Goal: Information Seeking & Learning: Learn about a topic

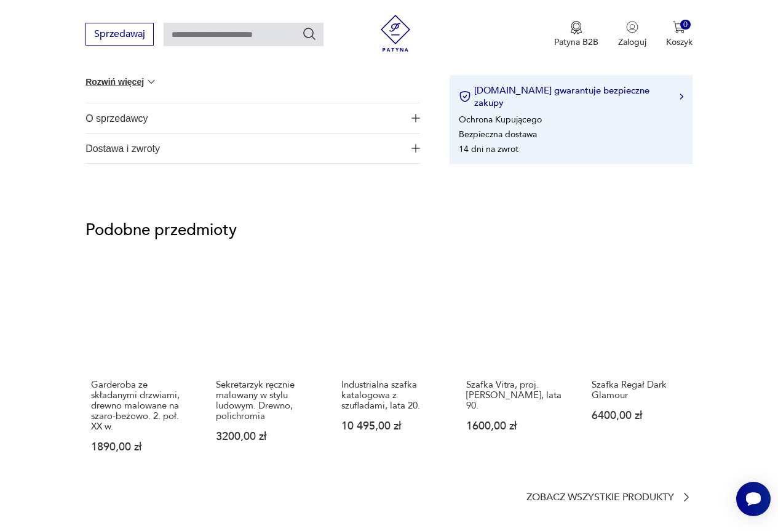
scroll to position [861, 0]
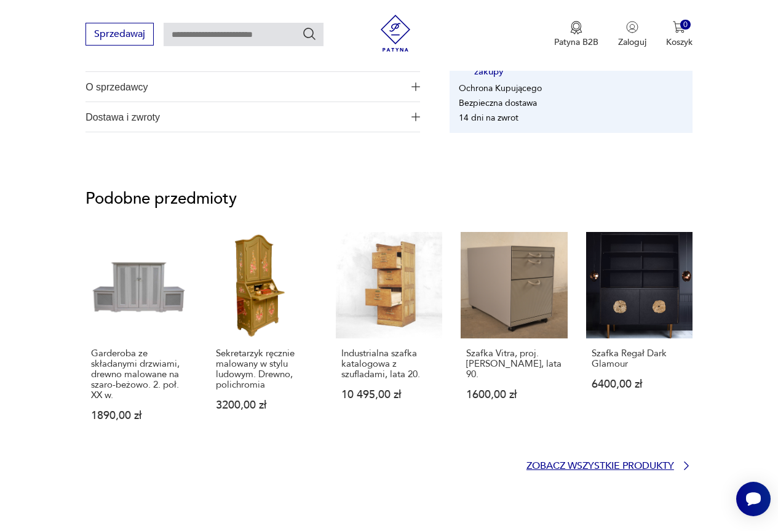
click at [569, 465] on p "Zobacz wszystkie produkty" at bounding box center [600, 466] width 148 height 8
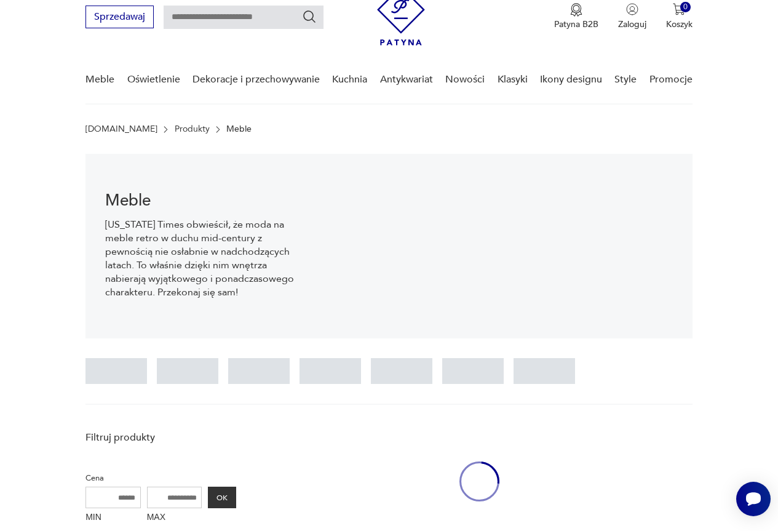
scroll to position [18, 0]
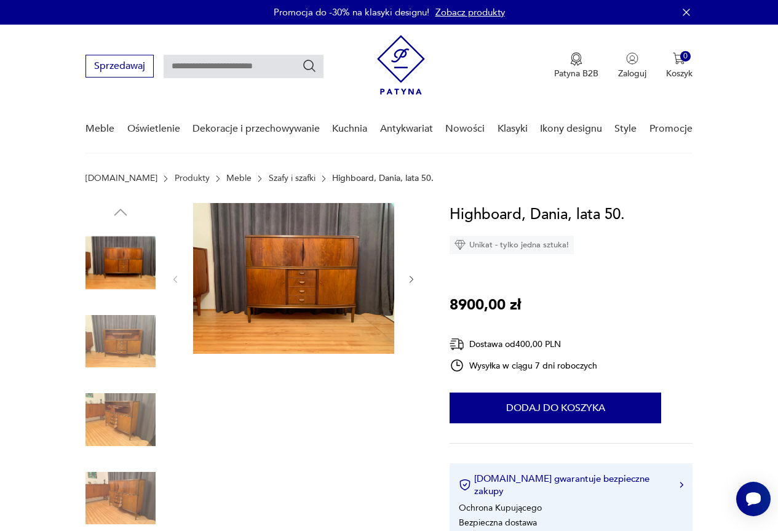
click at [324, 259] on img at bounding box center [293, 278] width 201 height 151
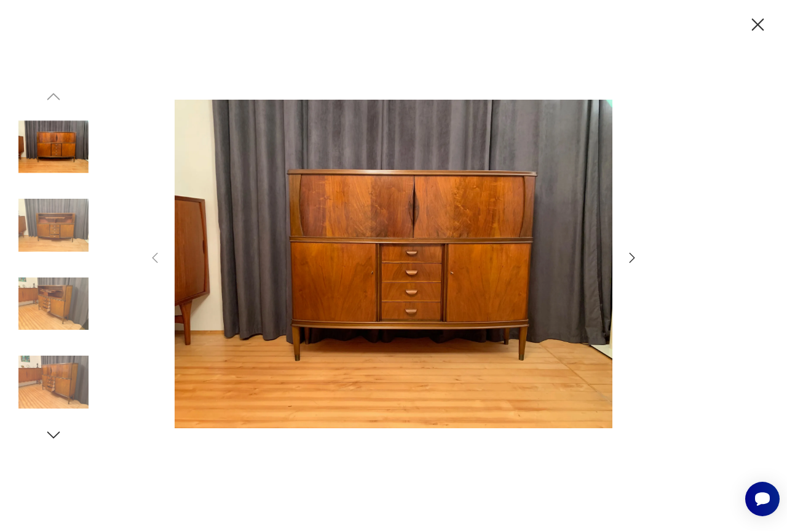
click at [633, 260] on icon "button" at bounding box center [632, 257] width 15 height 15
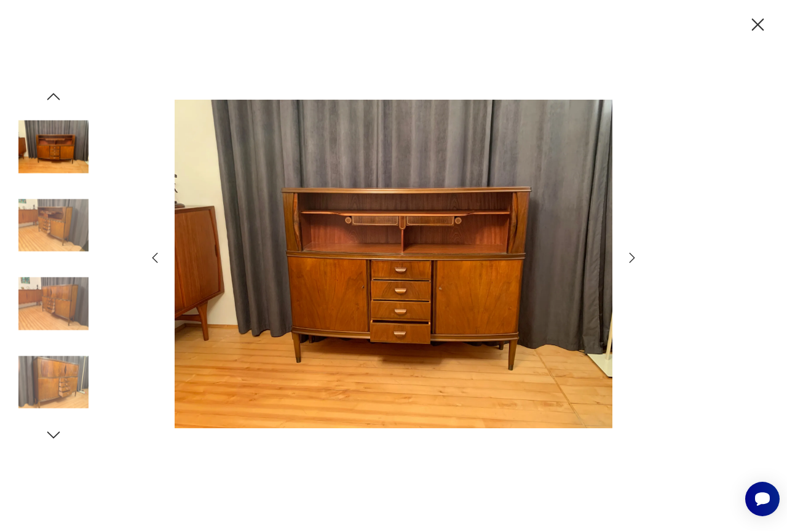
click at [633, 260] on icon "button" at bounding box center [632, 257] width 15 height 15
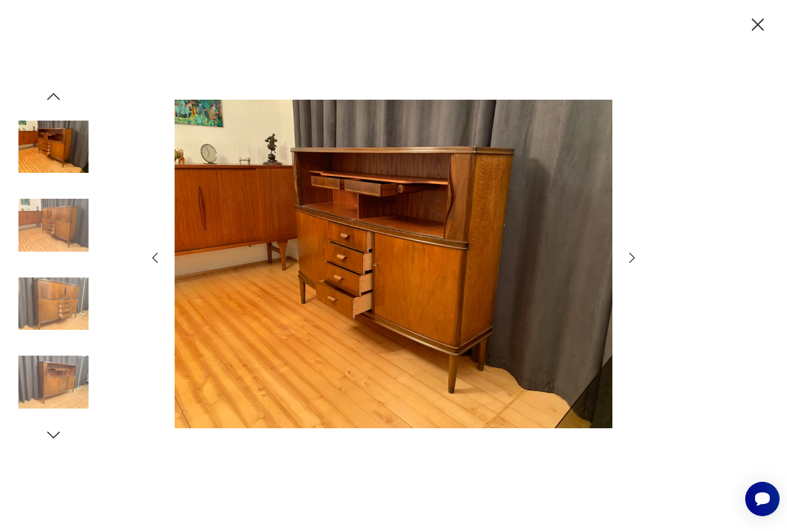
click at [633, 260] on icon "button" at bounding box center [632, 257] width 15 height 15
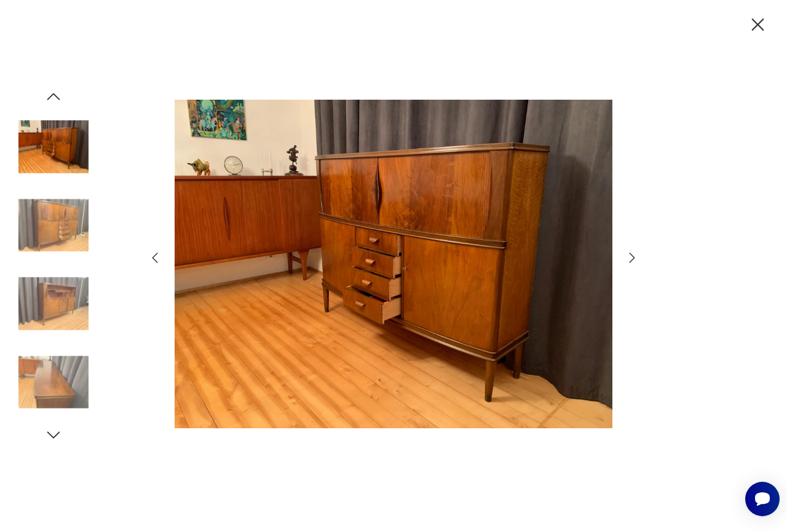
click at [633, 260] on icon "button" at bounding box center [632, 257] width 15 height 15
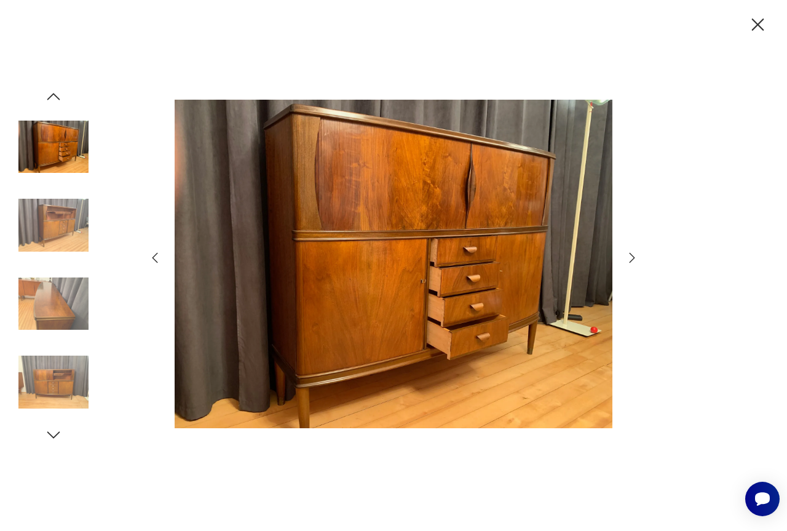
click at [633, 260] on icon "button" at bounding box center [632, 257] width 15 height 15
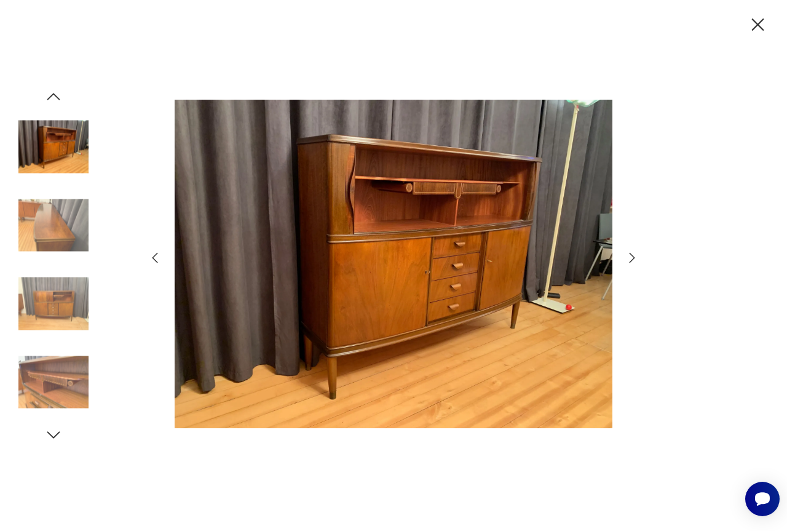
click at [633, 260] on icon "button" at bounding box center [632, 257] width 15 height 15
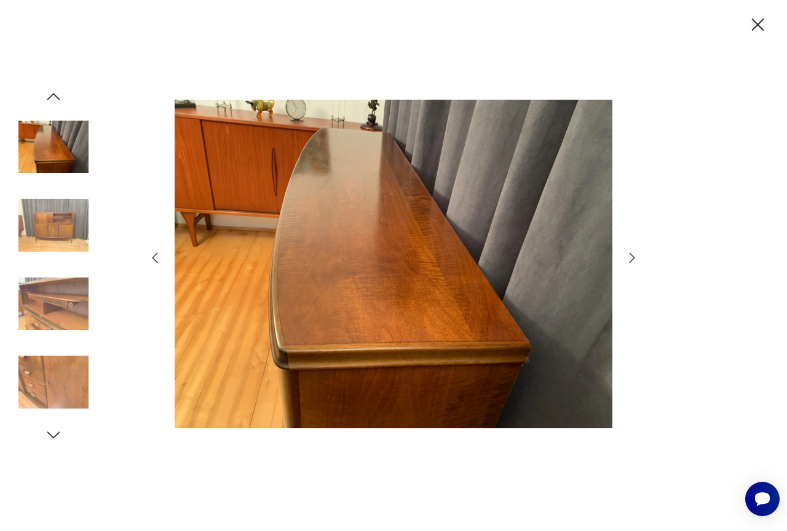
click at [633, 260] on icon "button" at bounding box center [632, 257] width 15 height 15
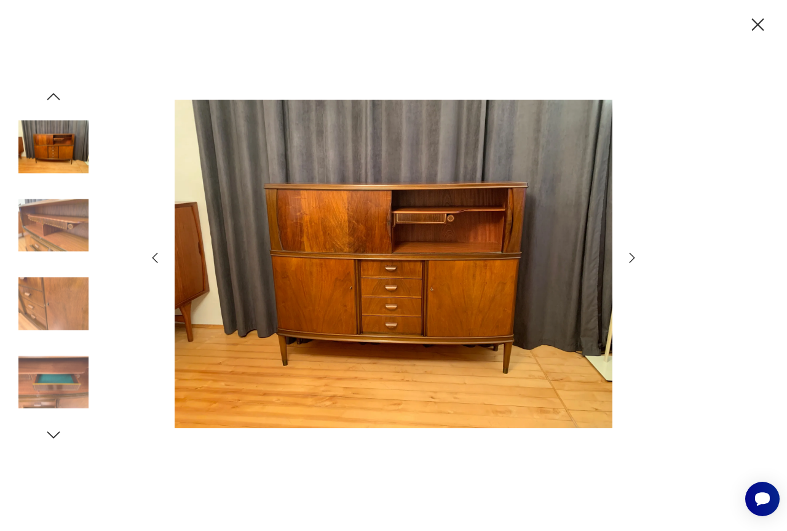
click at [633, 260] on icon "button" at bounding box center [632, 257] width 15 height 15
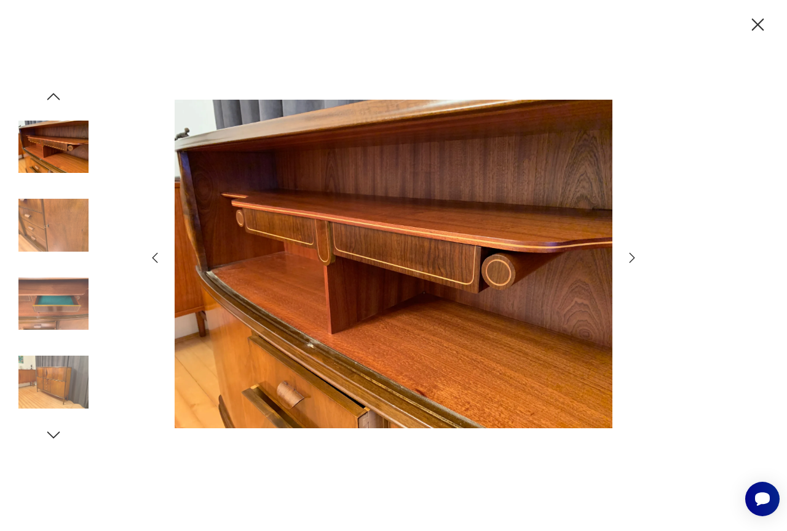
click at [633, 260] on icon "button" at bounding box center [632, 257] width 15 height 15
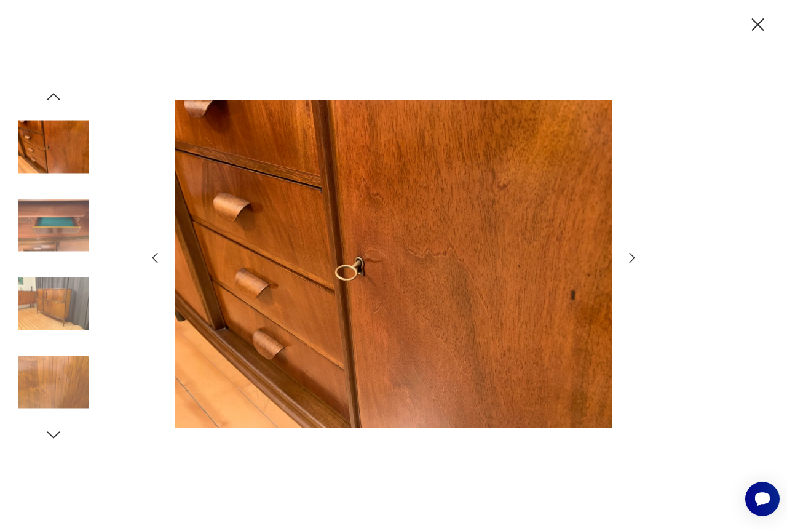
click at [633, 260] on icon "button" at bounding box center [632, 257] width 15 height 15
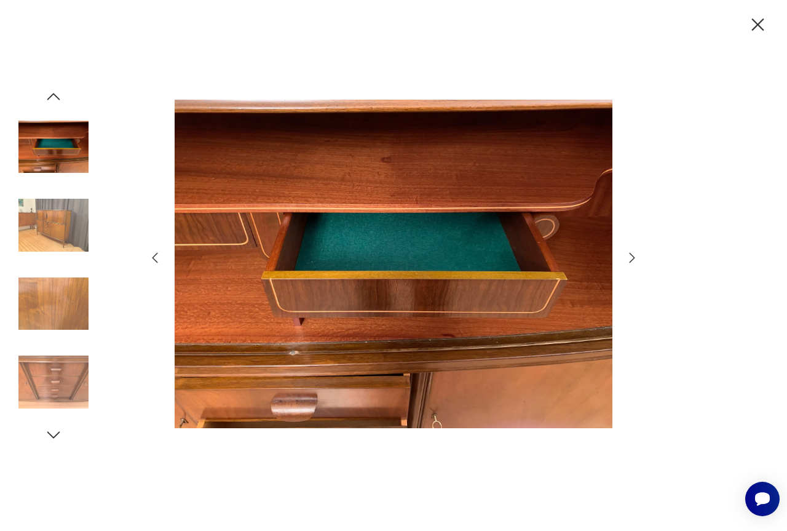
click at [633, 260] on icon "button" at bounding box center [632, 257] width 15 height 15
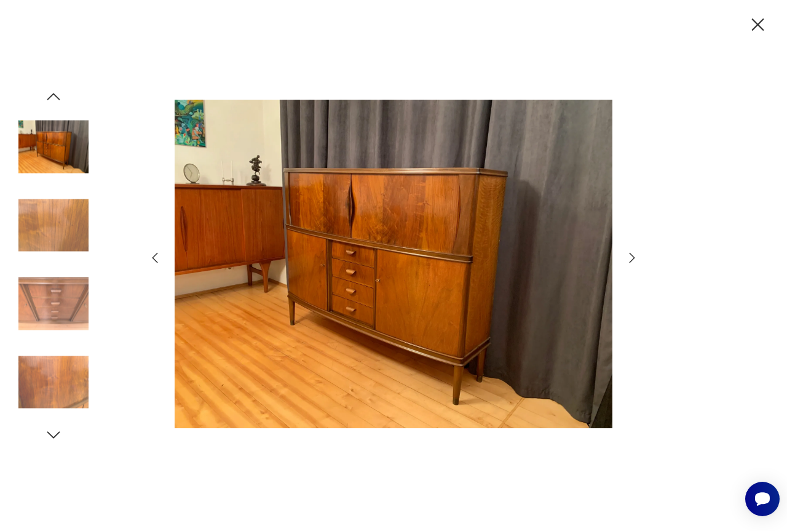
click at [633, 260] on icon "button" at bounding box center [632, 257] width 15 height 15
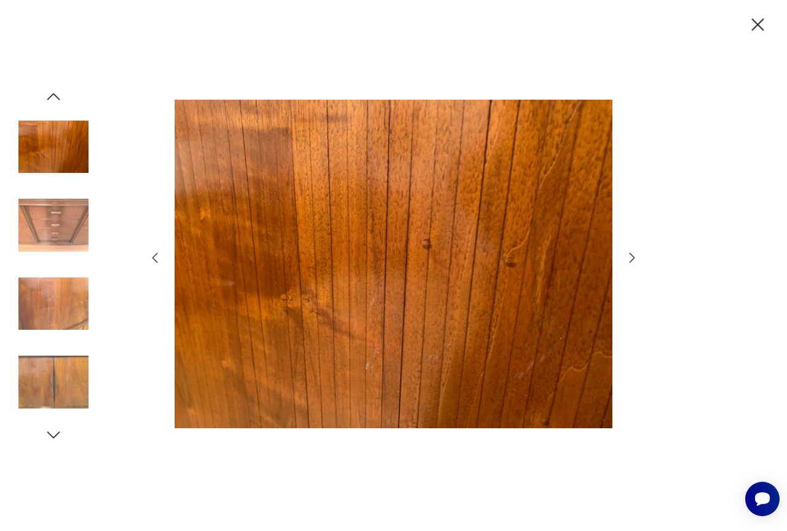
click at [633, 260] on icon "button" at bounding box center [632, 257] width 15 height 15
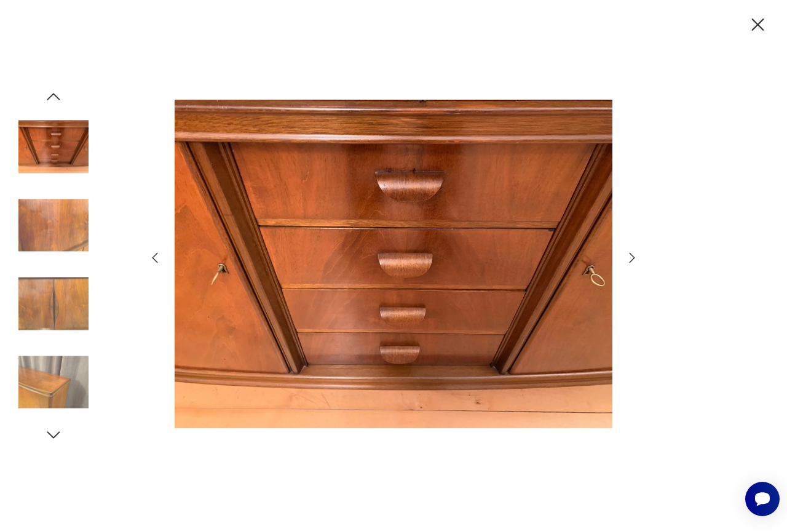
click at [633, 260] on icon "button" at bounding box center [632, 257] width 15 height 15
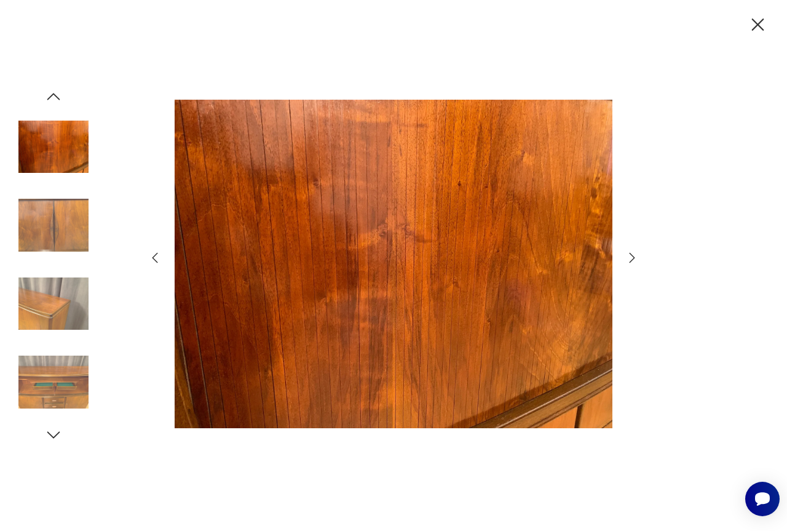
click at [633, 260] on icon "button" at bounding box center [632, 257] width 15 height 15
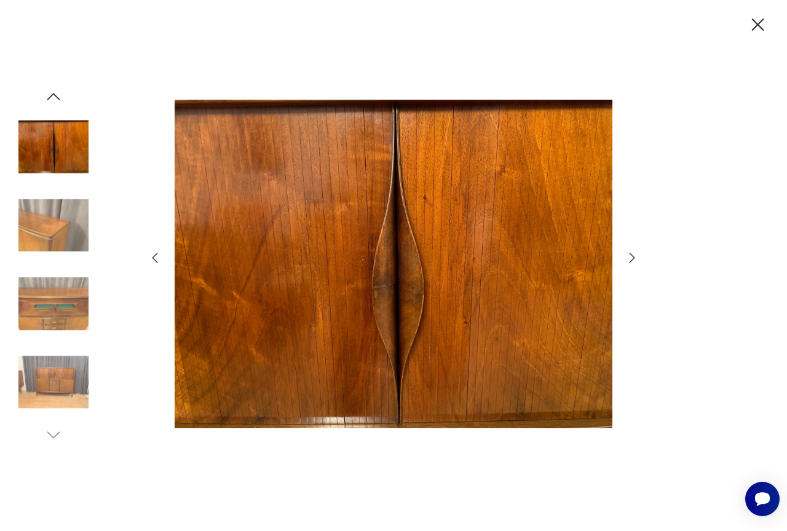
click at [633, 260] on icon "button" at bounding box center [632, 257] width 15 height 15
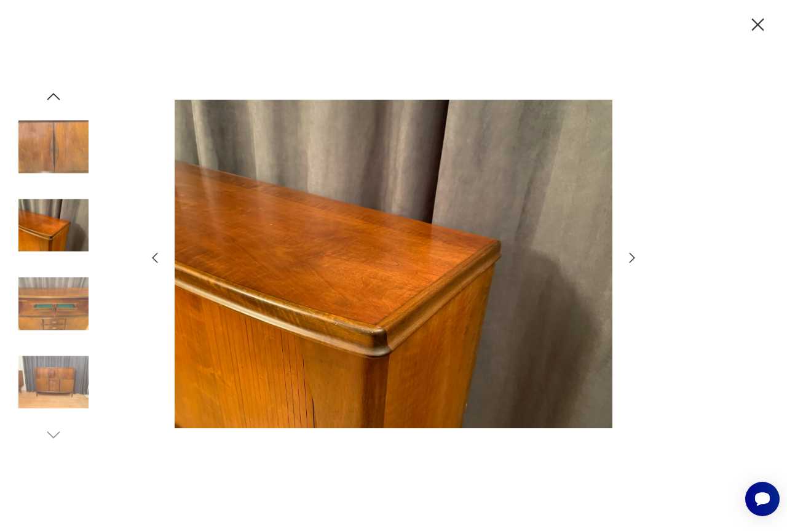
click at [755, 24] on icon "button" at bounding box center [758, 25] width 22 height 22
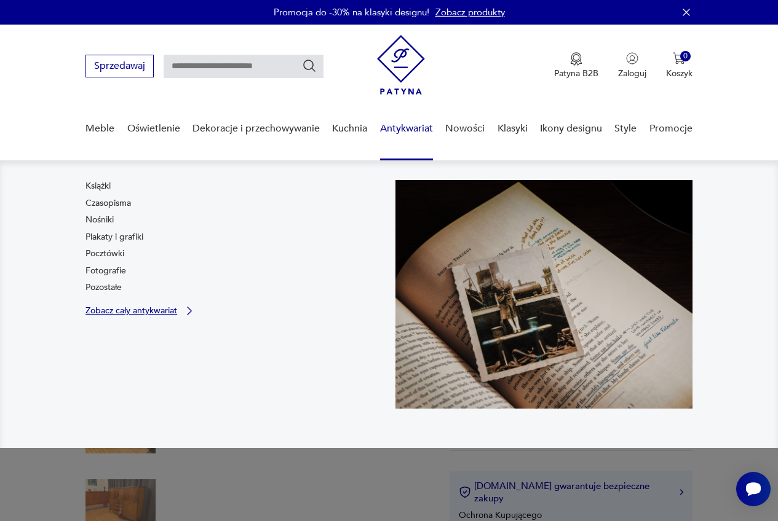
click at [160, 312] on p "Zobacz cały antykwariat" at bounding box center [131, 311] width 92 height 8
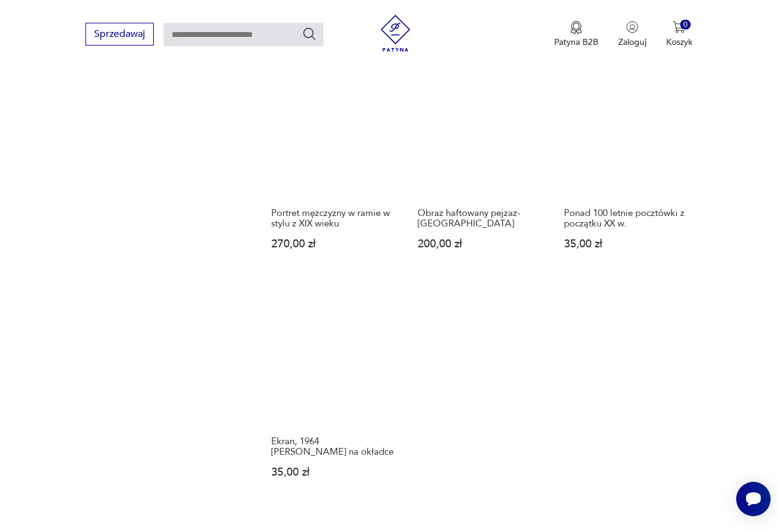
scroll to position [1475, 0]
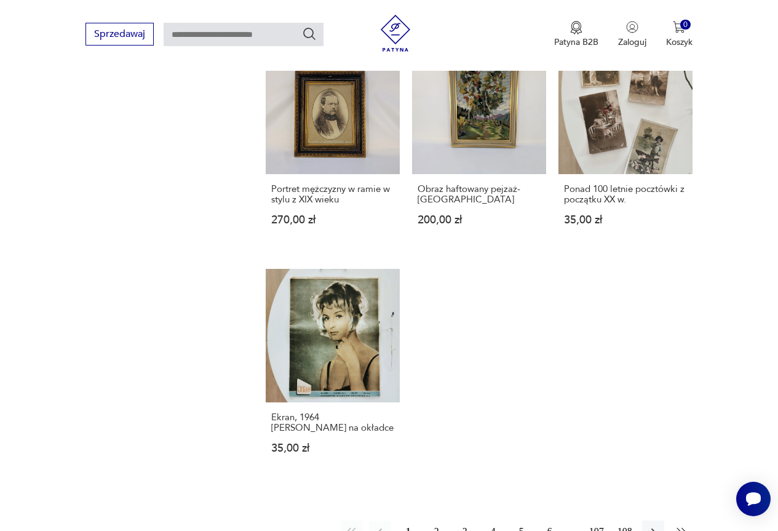
click at [681, 527] on icon "button" at bounding box center [680, 530] width 9 height 7
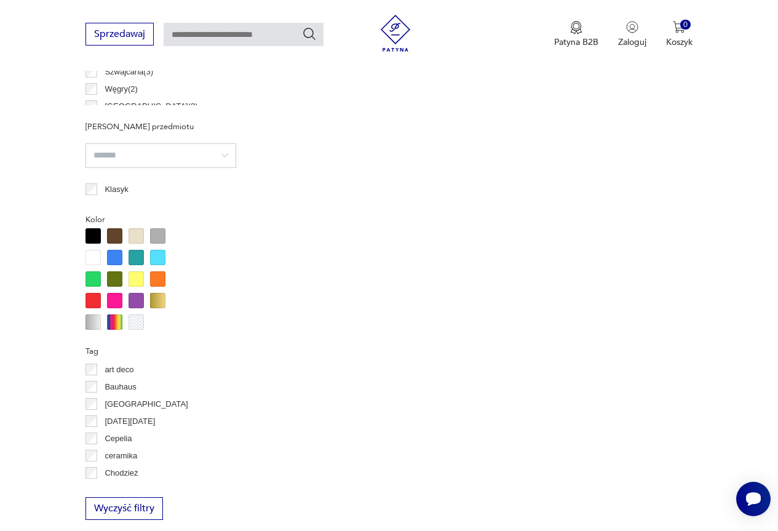
scroll to position [290, 0]
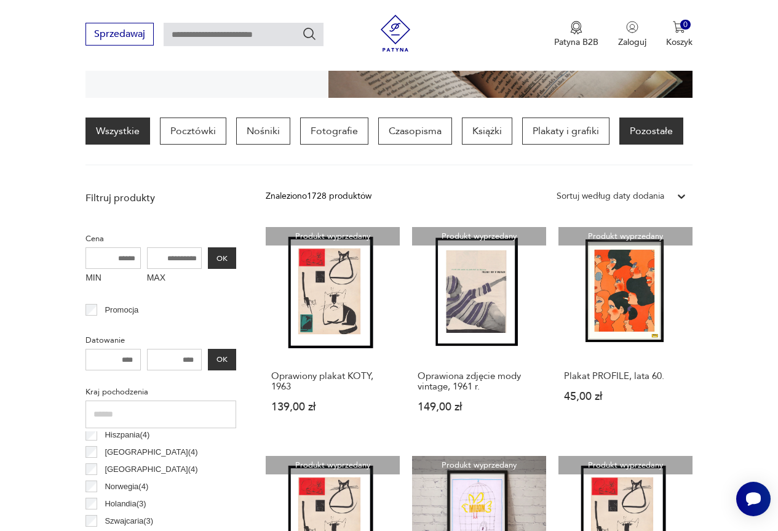
click at [660, 133] on p "Pozostałe" at bounding box center [651, 130] width 64 height 27
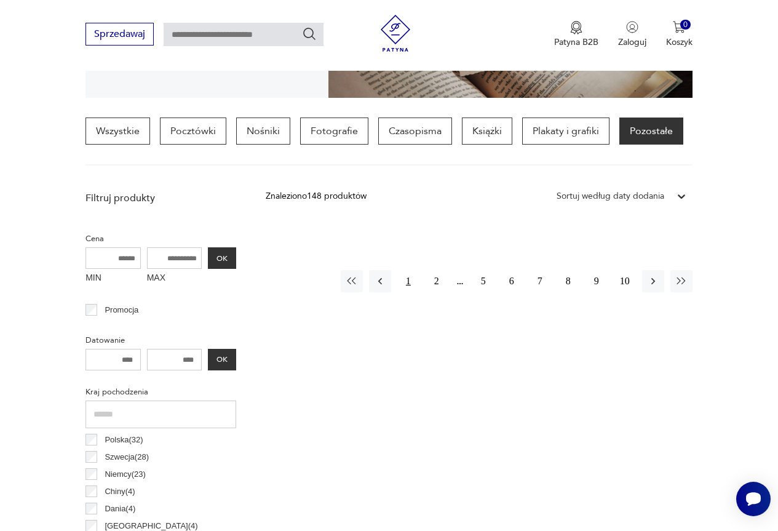
click at [404, 279] on button "1" at bounding box center [408, 281] width 22 height 22
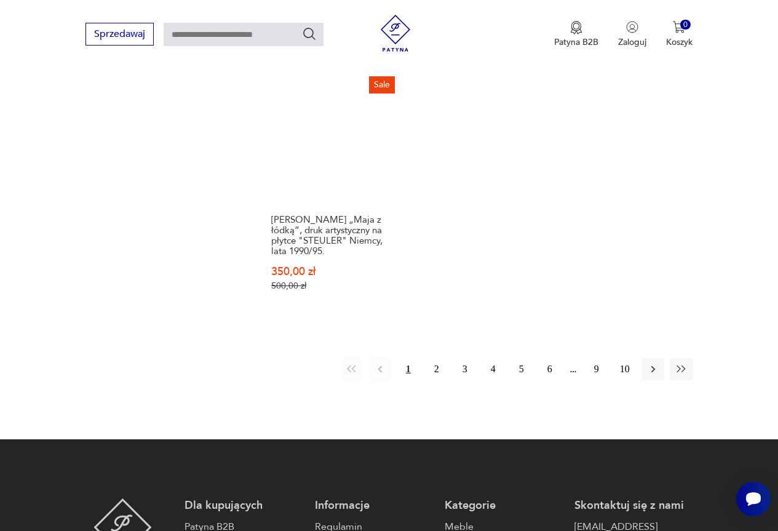
scroll to position [1642, 0]
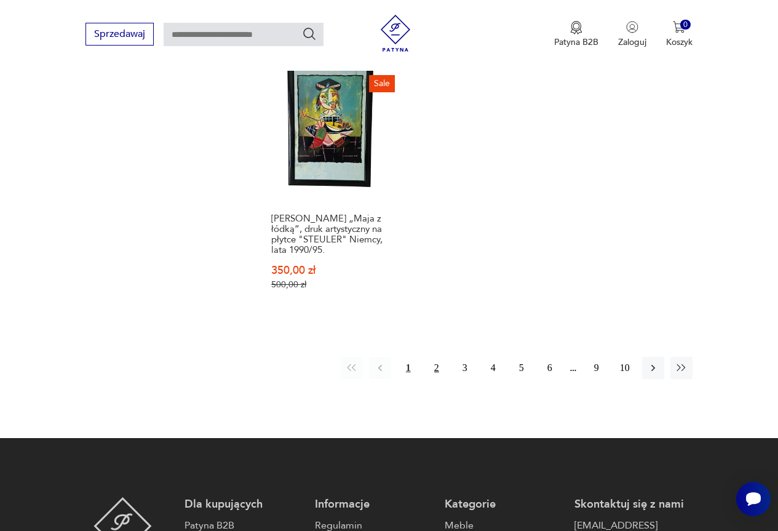
click at [440, 357] on button "2" at bounding box center [436, 368] width 22 height 22
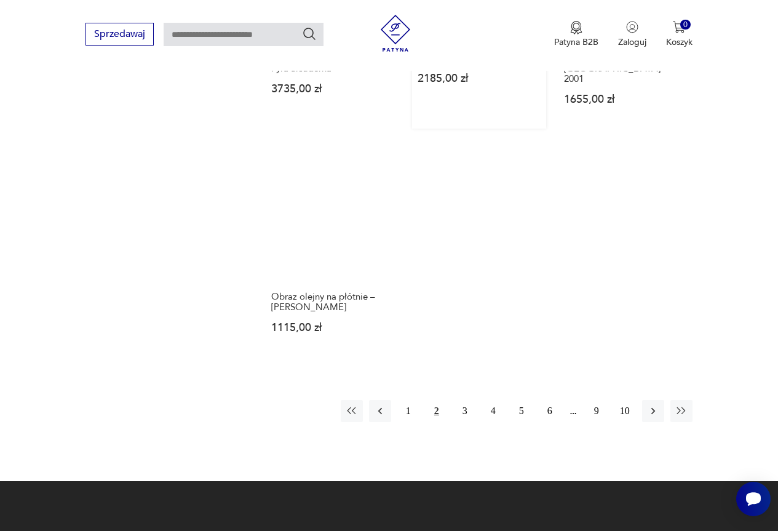
scroll to position [1642, 0]
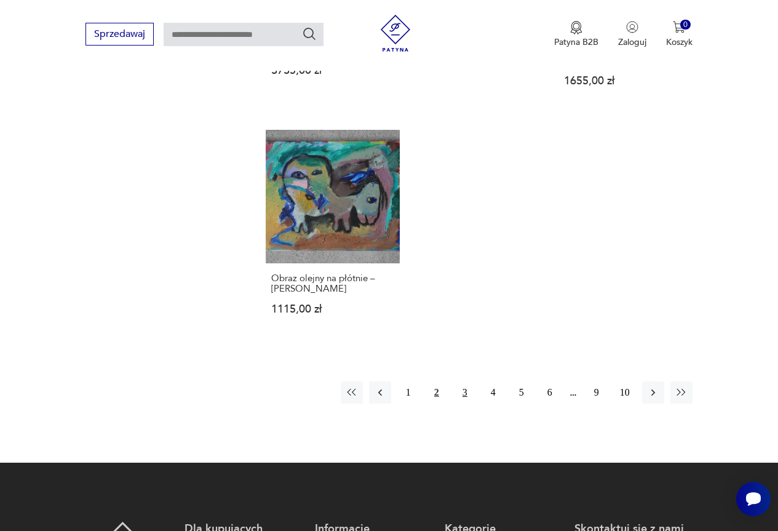
click at [464, 381] on button "3" at bounding box center [465, 392] width 22 height 22
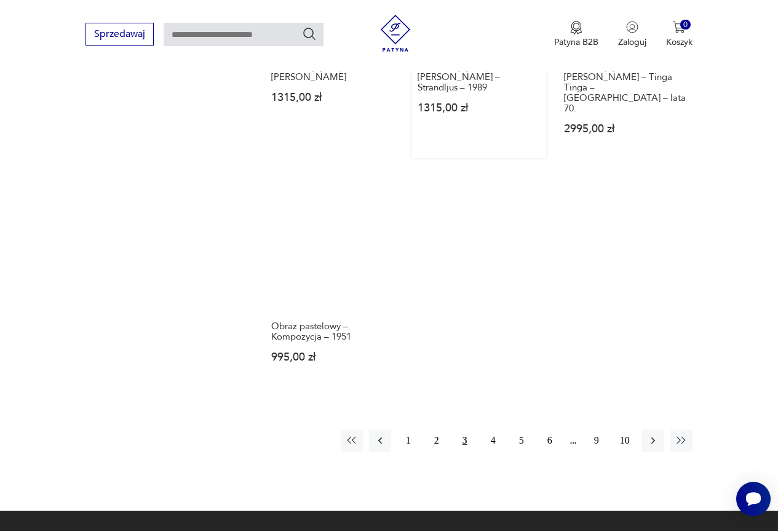
scroll to position [1519, 0]
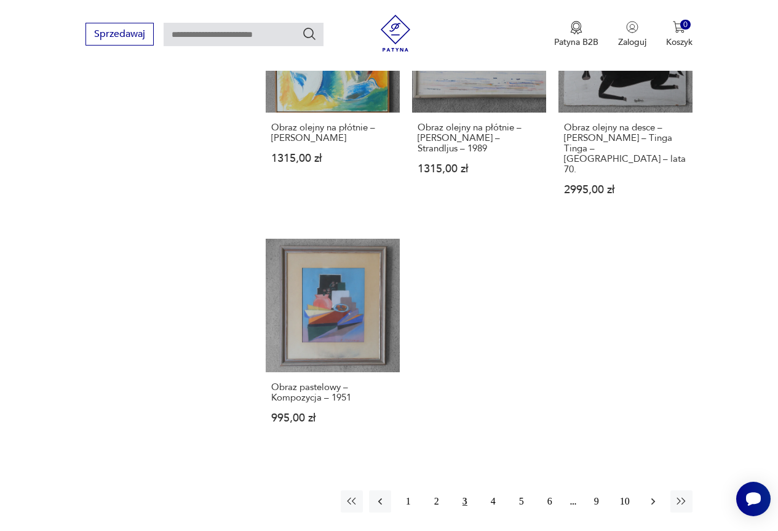
click at [647, 495] on icon "button" at bounding box center [653, 501] width 12 height 12
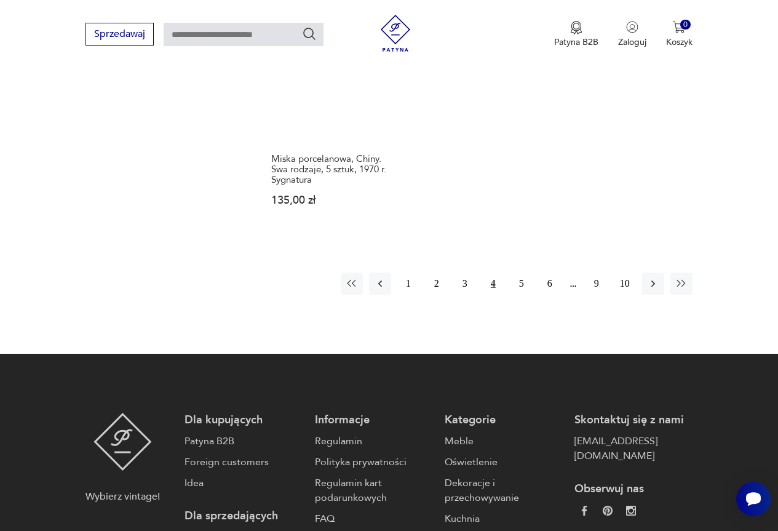
scroll to position [1765, 0]
